Goal: Transaction & Acquisition: Download file/media

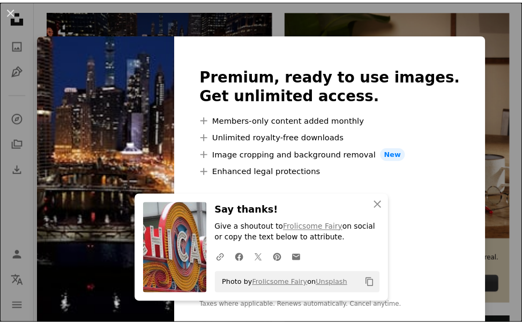
scroll to position [257, 0]
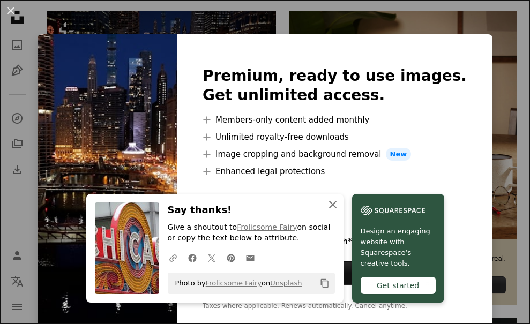
click at [334, 199] on icon "An X shape" at bounding box center [333, 204] width 13 height 13
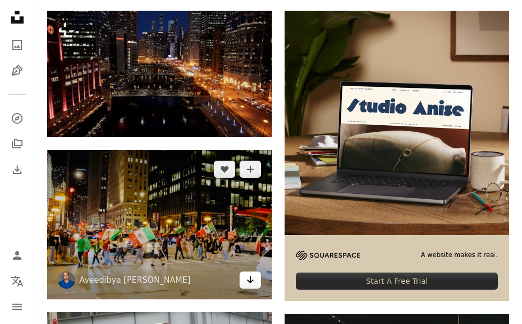
click at [253, 280] on icon "Arrow pointing down" at bounding box center [250, 280] width 9 height 13
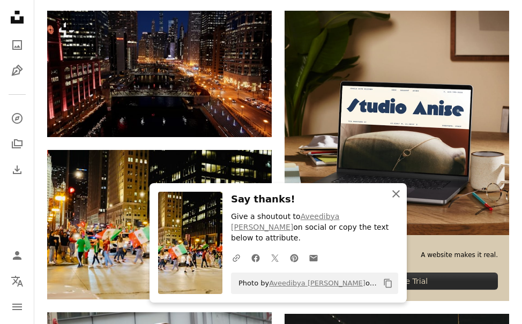
click at [402, 201] on icon "An X shape" at bounding box center [396, 194] width 13 height 13
